Goal: Information Seeking & Learning: Find specific fact

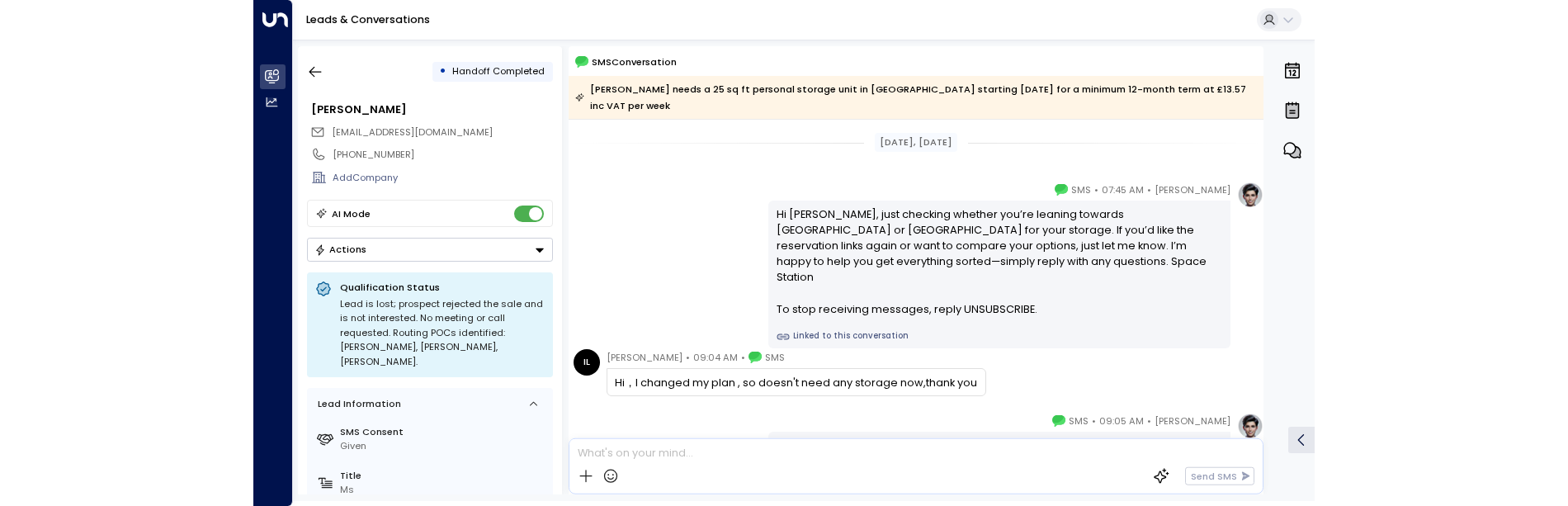
scroll to position [106, 0]
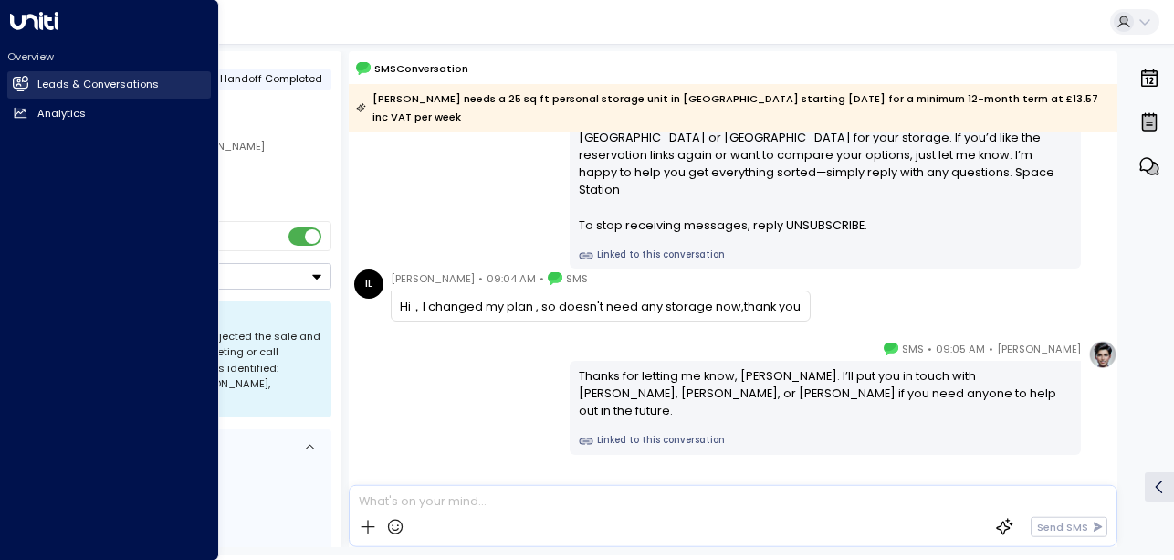
click at [16, 89] on icon at bounding box center [21, 83] width 16 height 12
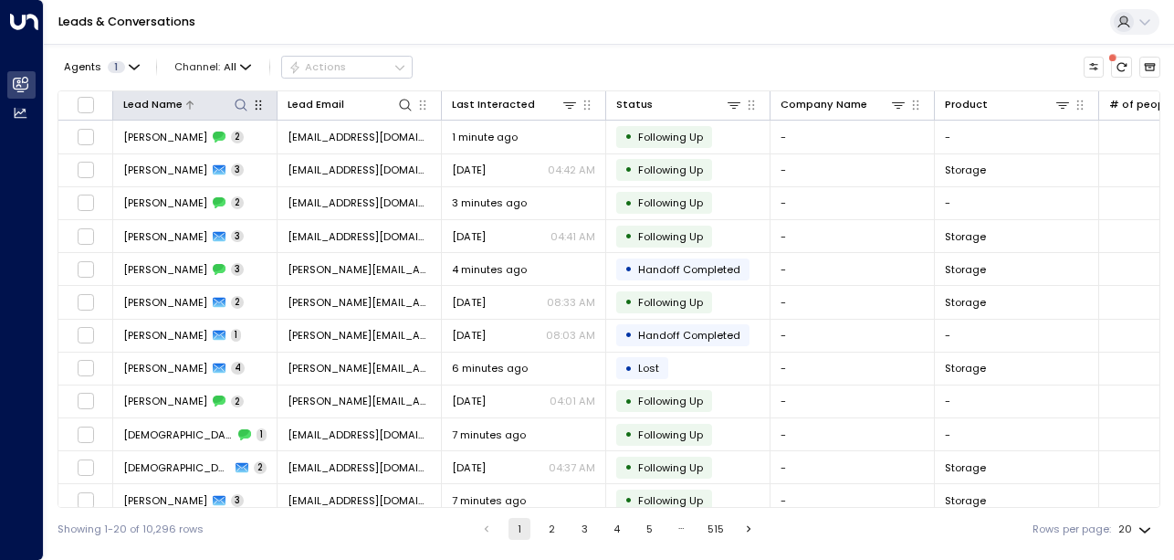
click at [236, 103] on icon at bounding box center [241, 105] width 15 height 15
type input "*****"
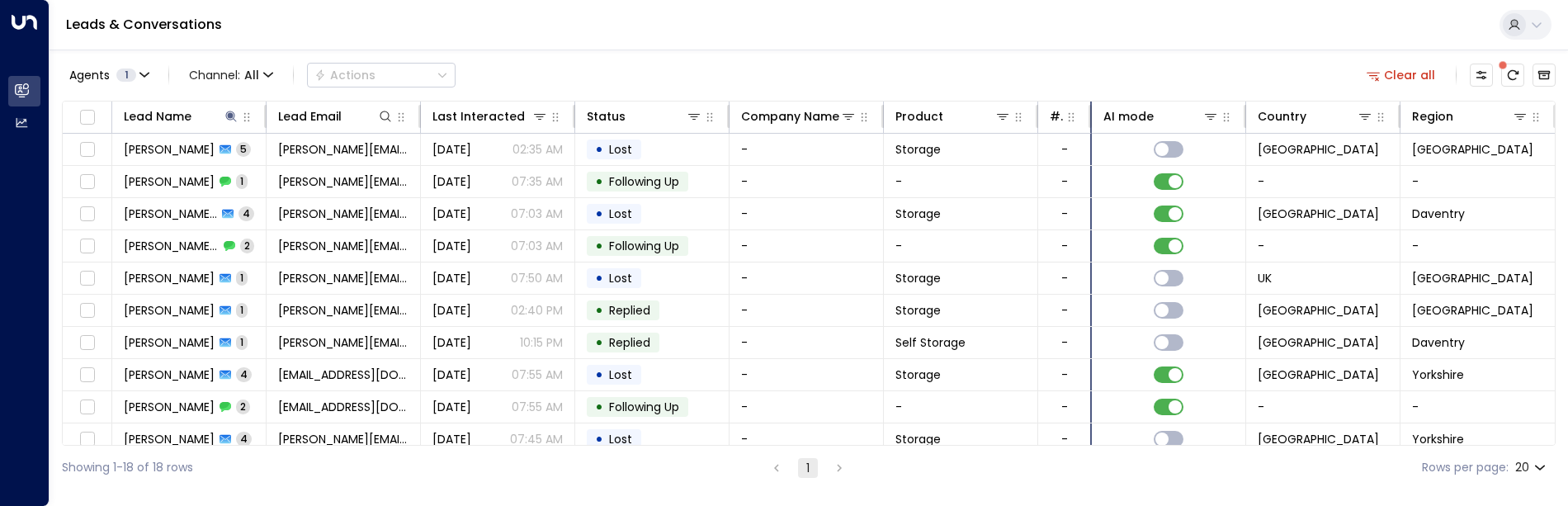
drag, startPoint x: 1151, startPoint y: 111, endPoint x: 1054, endPoint y: 98, distance: 97.9
click at [1054, 98] on div "Agents 1 Channel: All Actions Clear all Lead Name Lead Email Last Interacted St…" at bounding box center [808, 269] width 1494 height 440
click at [1061, 112] on icon at bounding box center [1520, 116] width 14 height 14
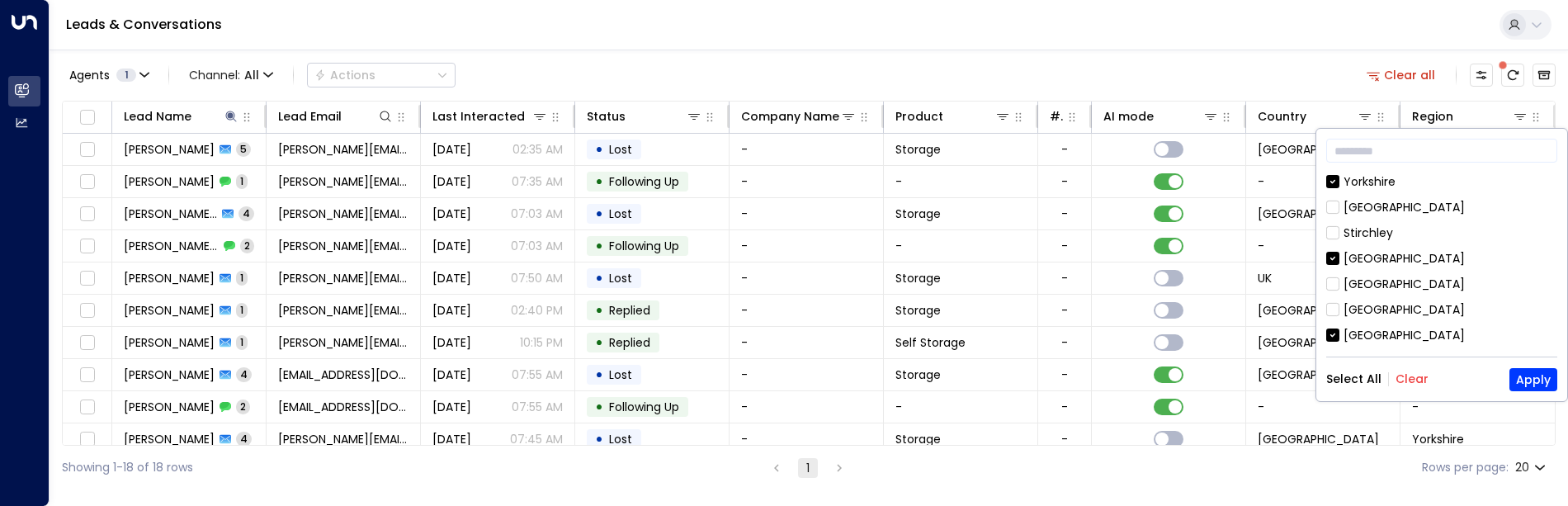
click at [1061, 375] on button "Clear" at bounding box center [1412, 379] width 33 height 14
click at [1061, 336] on div "[GEOGRAPHIC_DATA]" at bounding box center [1404, 334] width 121 height 17
click at [1061, 380] on button "Apply" at bounding box center [1534, 380] width 48 height 23
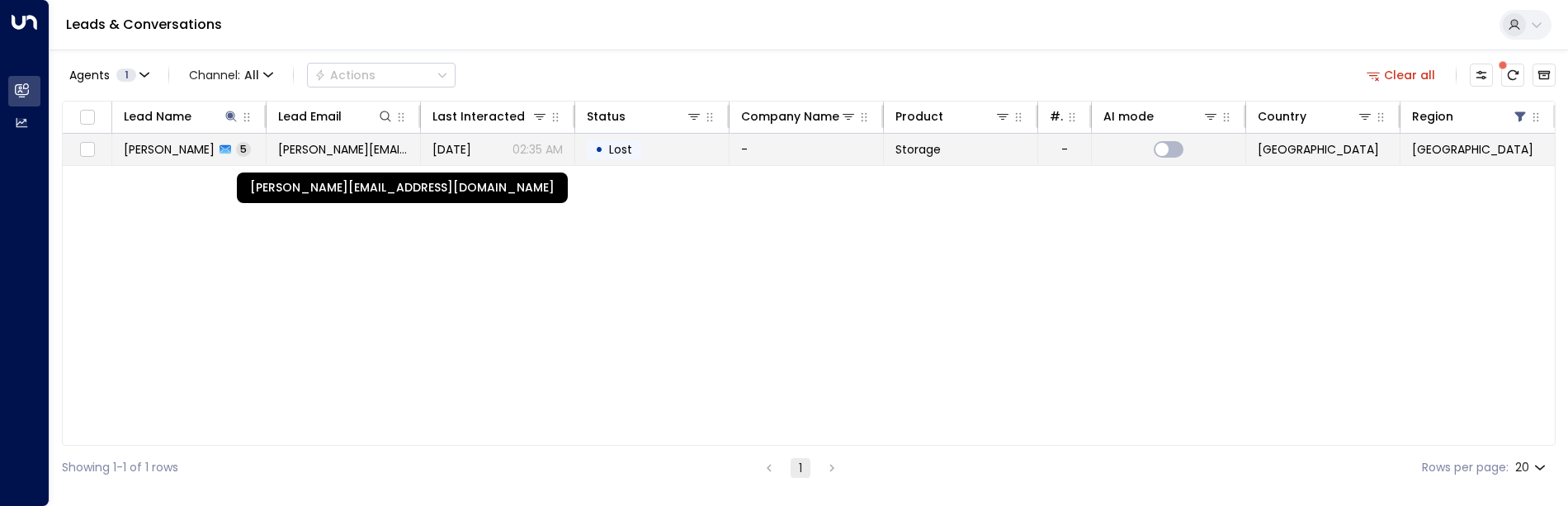
click at [355, 146] on span "[PERSON_NAME][EMAIL_ADDRESS][DOMAIN_NAME]" at bounding box center [344, 149] width 130 height 16
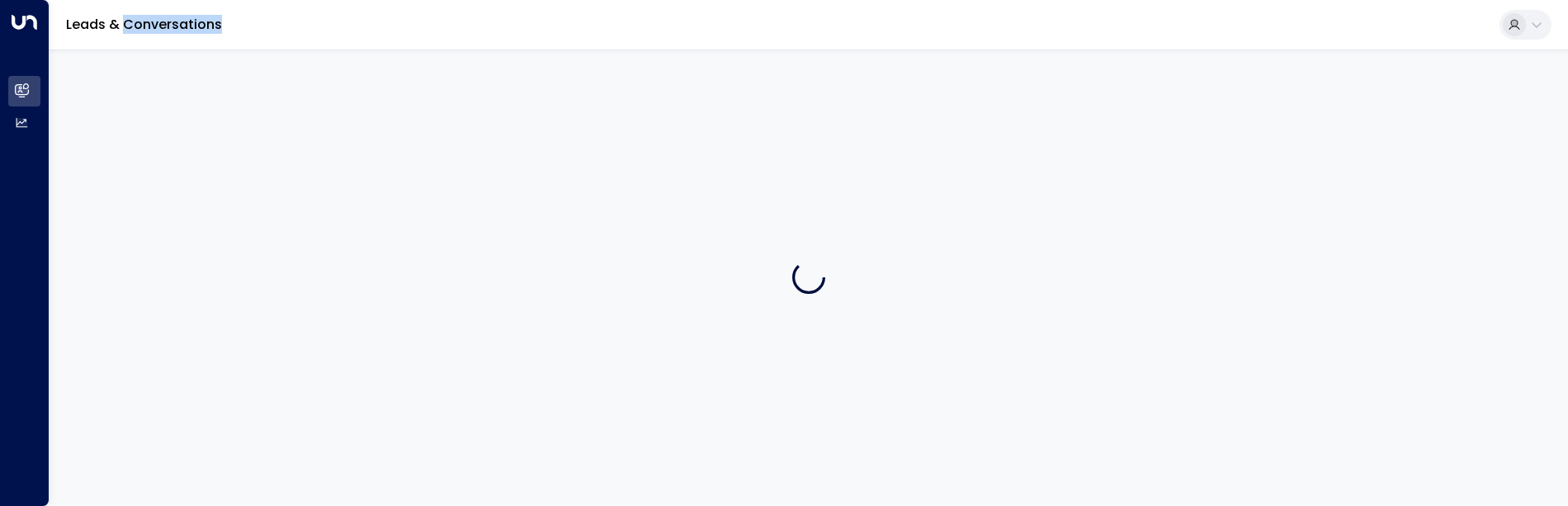
click at [355, 146] on div at bounding box center [809, 277] width 1519 height 455
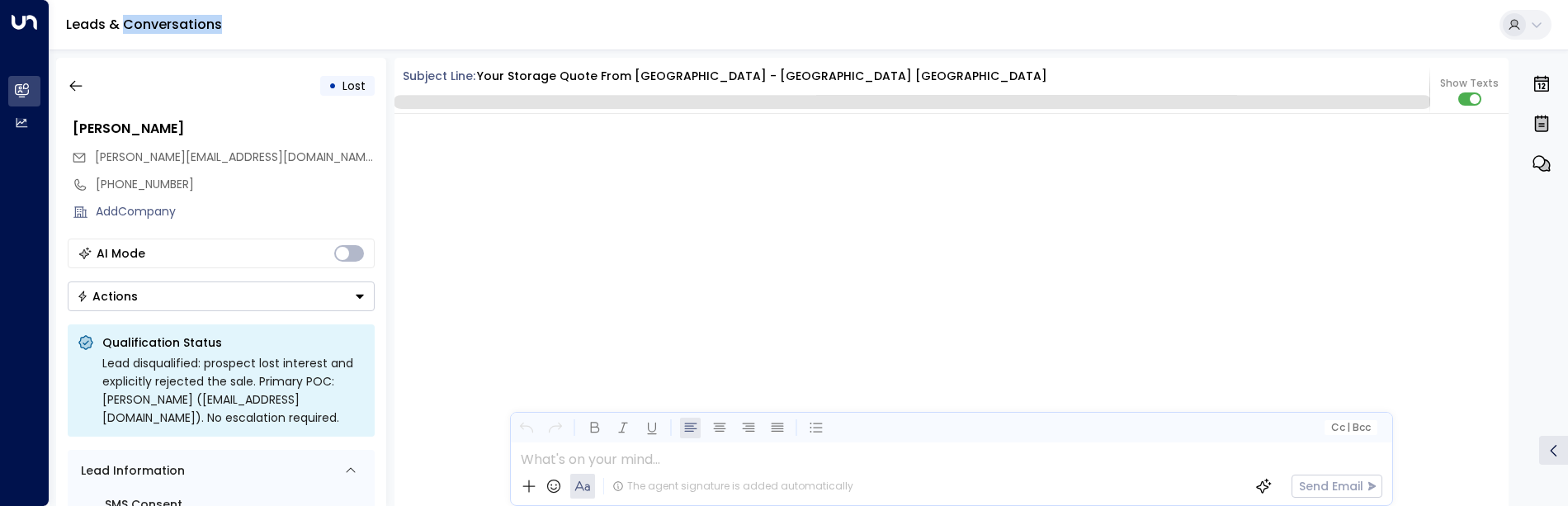
scroll to position [4474, 0]
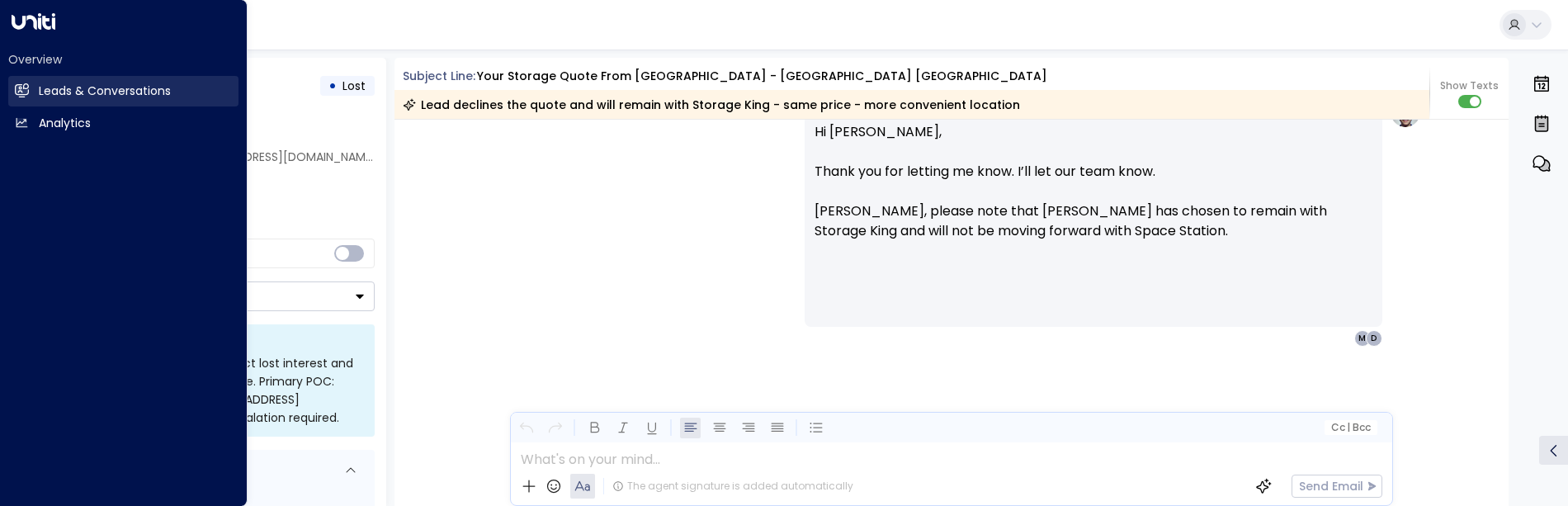
click at [34, 102] on link "Leads & Conversations Leads & Conversations" at bounding box center [123, 91] width 231 height 31
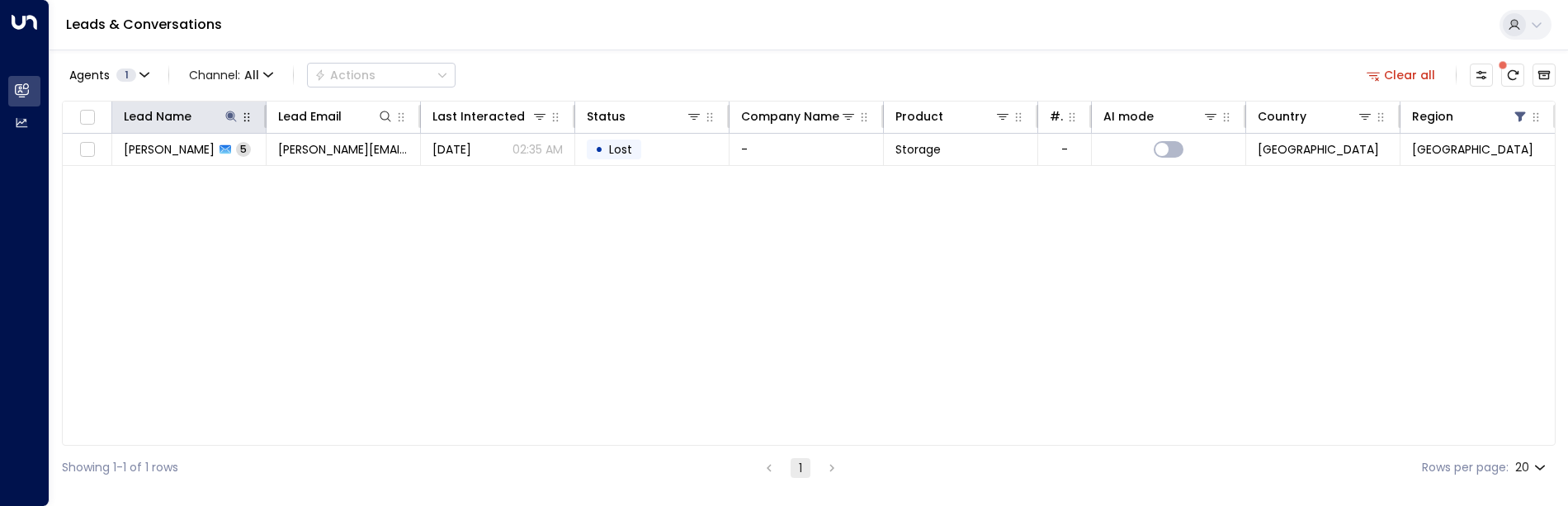
click at [241, 117] on icon "button" at bounding box center [247, 117] width 14 height 14
click at [232, 123] on button at bounding box center [231, 117] width 16 height 16
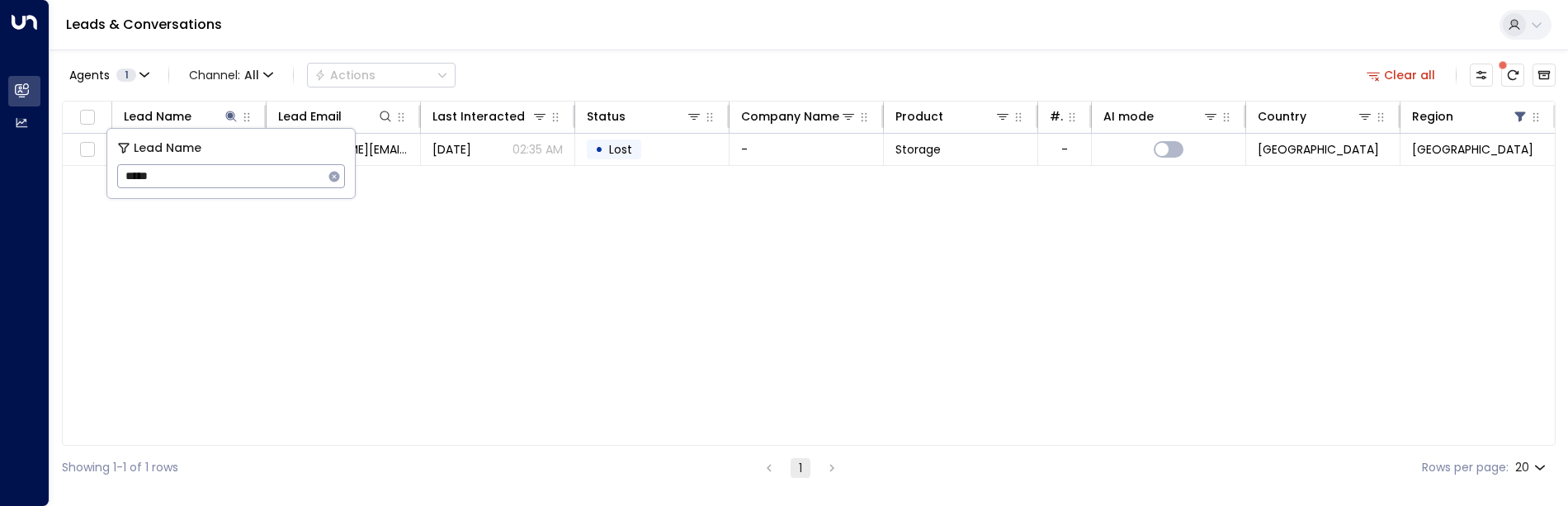
click at [338, 175] on icon "button" at bounding box center [335, 176] width 11 height 11
click at [649, 42] on div "Leads & Conversations" at bounding box center [809, 25] width 1519 height 51
